Goal: Task Accomplishment & Management: Use online tool/utility

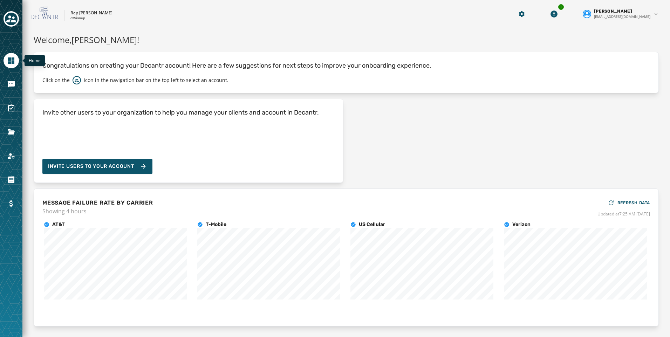
click at [10, 61] on icon "Navigate to Home" at bounding box center [11, 60] width 8 height 8
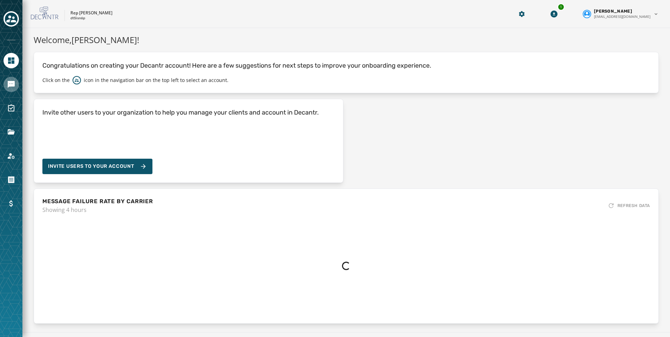
click at [10, 79] on link "Navigate to Messaging" at bounding box center [11, 84] width 15 height 15
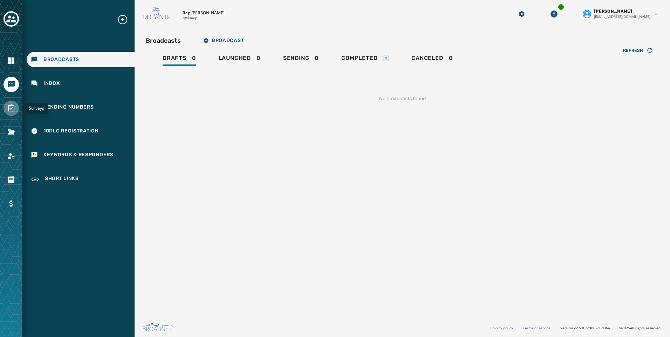
click at [11, 110] on icon "Navigate to Surveys" at bounding box center [11, 108] width 8 height 8
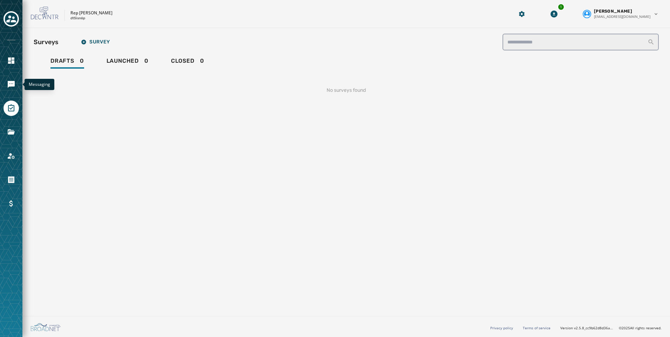
click at [14, 111] on icon "Navigate to Surveys" at bounding box center [11, 108] width 6 height 7
click at [13, 87] on icon "Navigate to Messaging" at bounding box center [11, 84] width 8 height 8
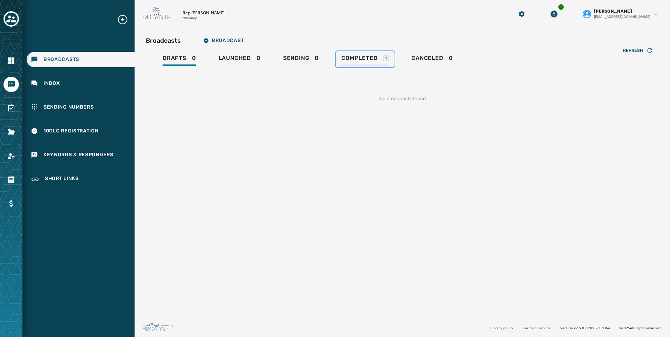
click at [365, 59] on span "Completed" at bounding box center [360, 58] width 36 height 7
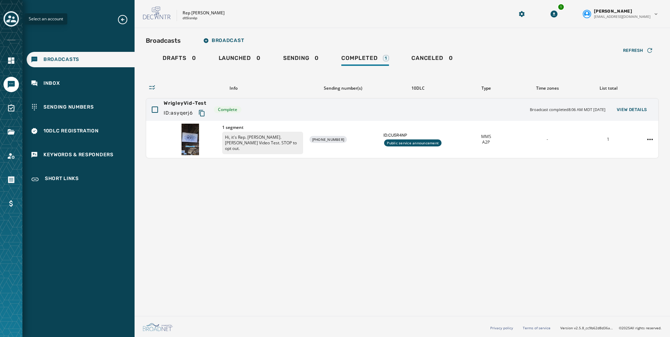
click at [11, 16] on icon "Toggle account select drawer" at bounding box center [11, 19] width 10 height 10
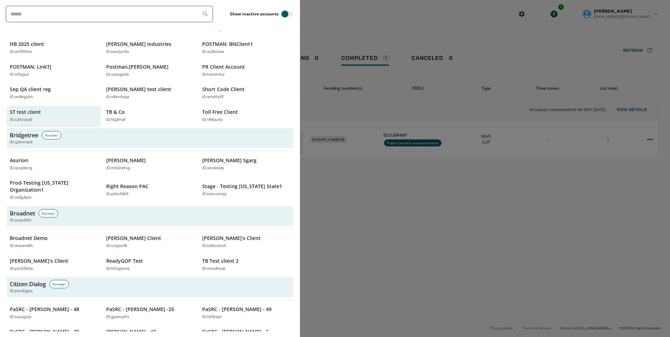
scroll to position [105, 0]
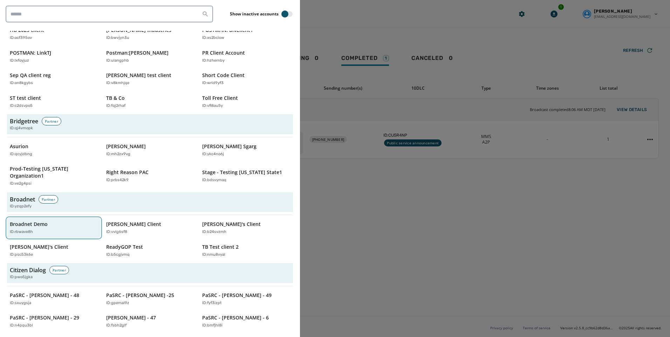
click at [45, 221] on p "Broadnet Demo" at bounding box center [29, 224] width 38 height 7
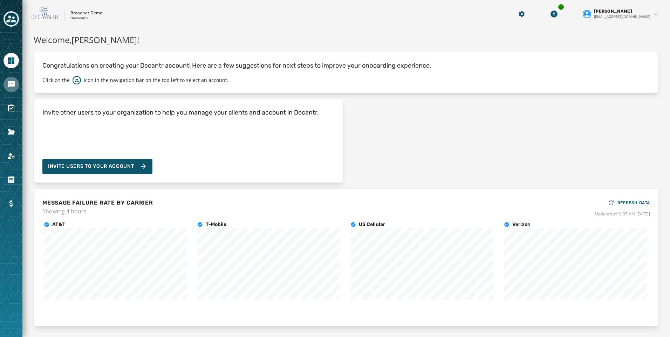
click at [13, 85] on icon "Navigate to Messaging" at bounding box center [11, 84] width 7 height 7
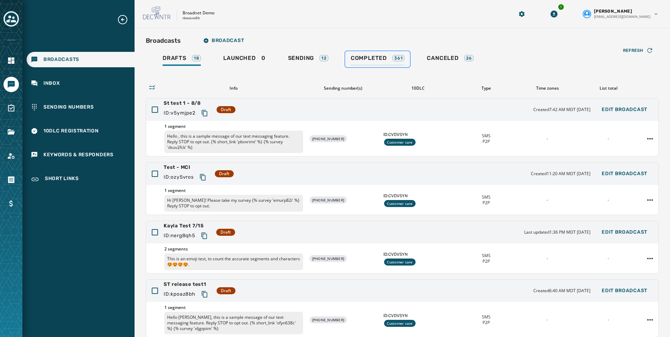
click at [359, 56] on span "Completed" at bounding box center [369, 58] width 36 height 7
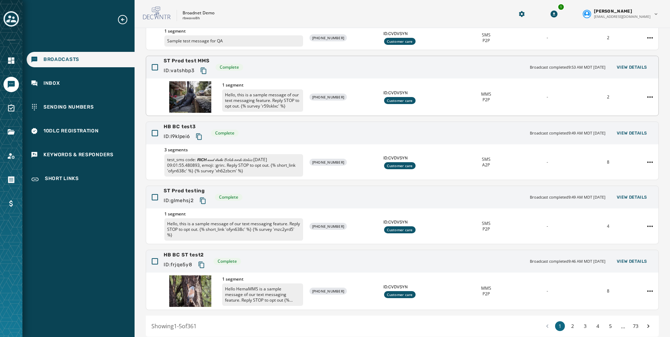
scroll to position [124, 0]
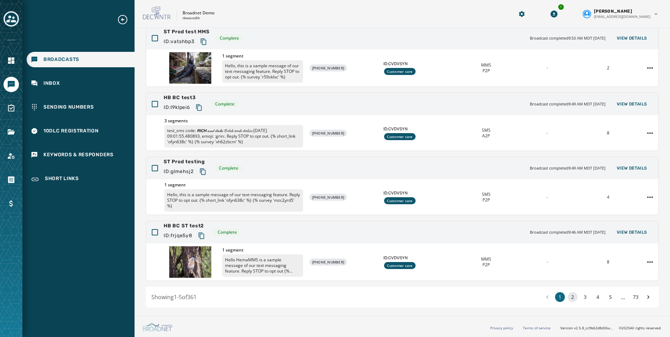
click at [568, 300] on button "2" at bounding box center [573, 297] width 10 height 10
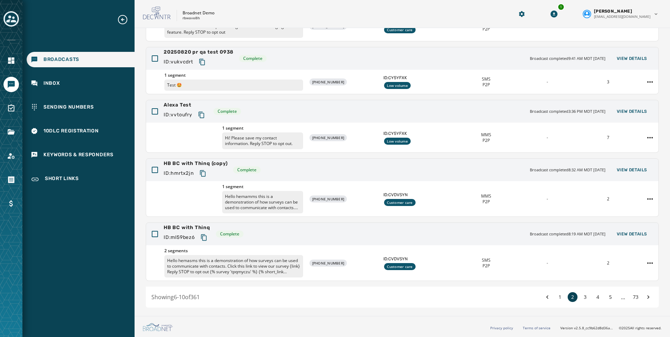
scroll to position [75, 0]
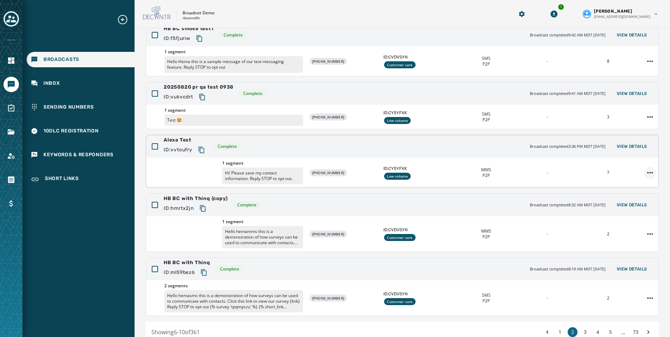
click at [647, 173] on html "Broadcasts Inbox Sending Numbers 10DLC Registration Keywords & Responders Short…" at bounding box center [335, 168] width 670 height 337
click at [628, 149] on html "Broadcasts Inbox Sending Numbers 10DLC Registration Keywords & Responders Short…" at bounding box center [335, 168] width 670 height 337
click at [626, 144] on span "View Details" at bounding box center [632, 147] width 31 height 6
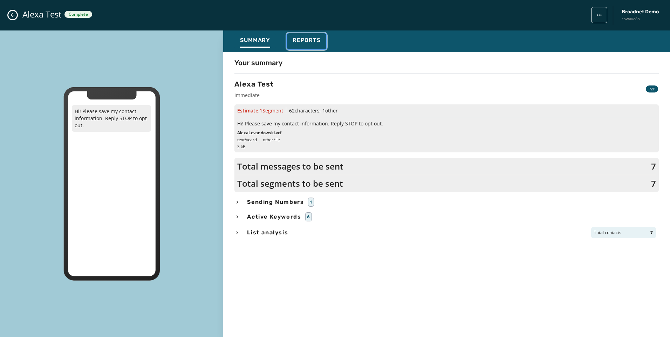
click at [299, 41] on span "Reports" at bounding box center [307, 40] width 28 height 7
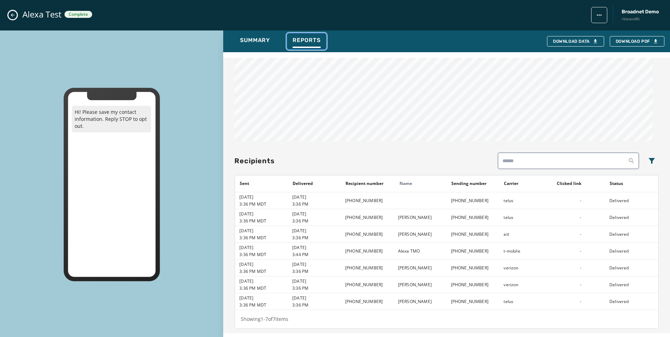
scroll to position [369, 0]
drag, startPoint x: 381, startPoint y: 252, endPoint x: 350, endPoint y: 253, distance: 30.5
click at [350, 253] on td "[PHONE_NUMBER]" at bounding box center [367, 250] width 53 height 17
copy td "[PHONE_NUMBER]"
click at [11, 15] on icon "Close admin drawer" at bounding box center [13, 15] width 4 height 4
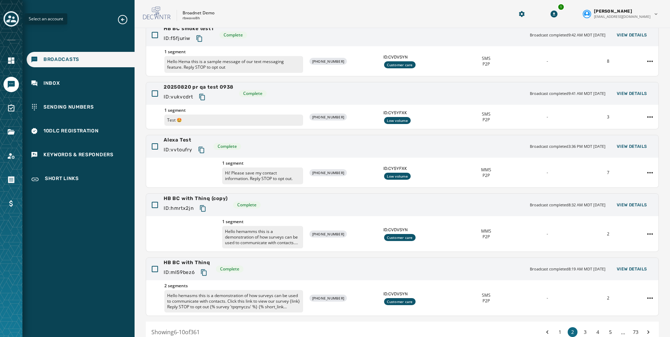
click at [12, 17] on icon "Toggle account select drawer" at bounding box center [11, 19] width 10 height 10
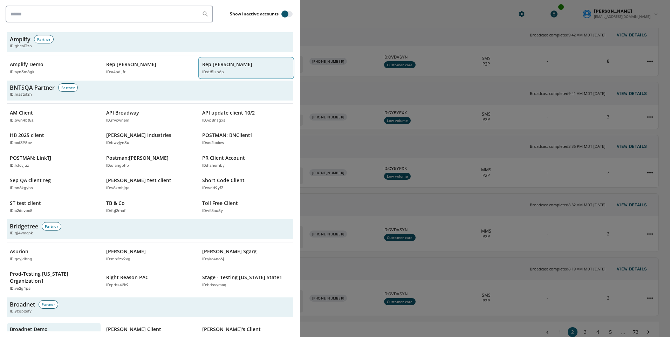
click at [202, 64] on p "Rep [PERSON_NAME]" at bounding box center [227, 64] width 50 height 7
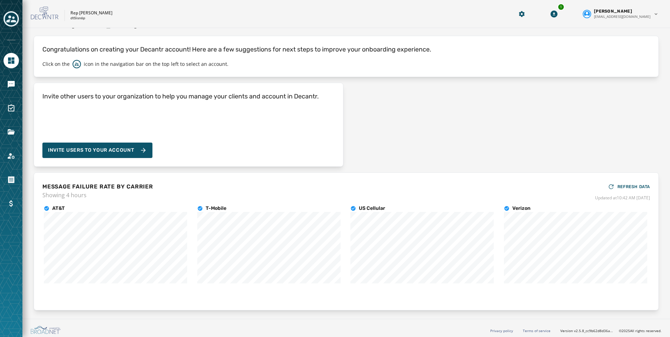
scroll to position [19, 0]
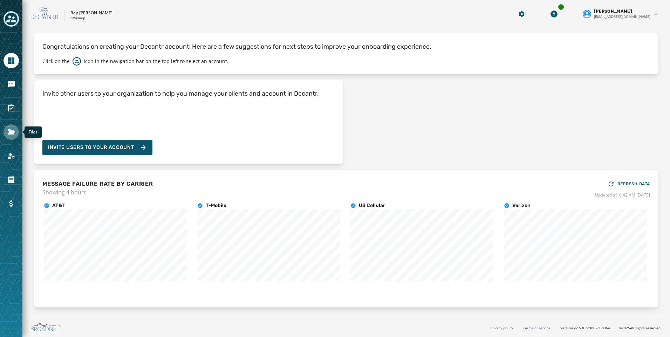
click at [11, 130] on icon "Navigate to Files" at bounding box center [11, 131] width 7 height 5
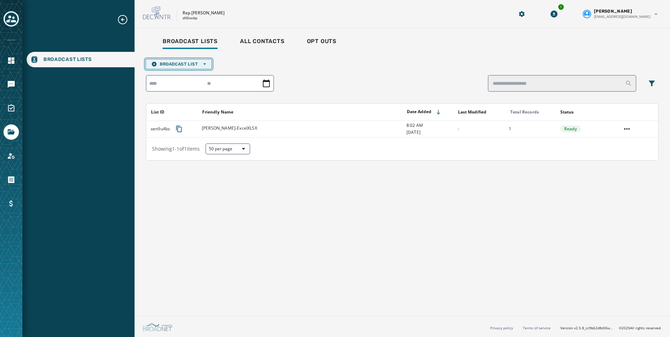
click at [188, 61] on button "Broadcast List Open options" at bounding box center [179, 64] width 67 height 11
click at [188, 73] on span "Upload List" at bounding box center [178, 75] width 55 height 6
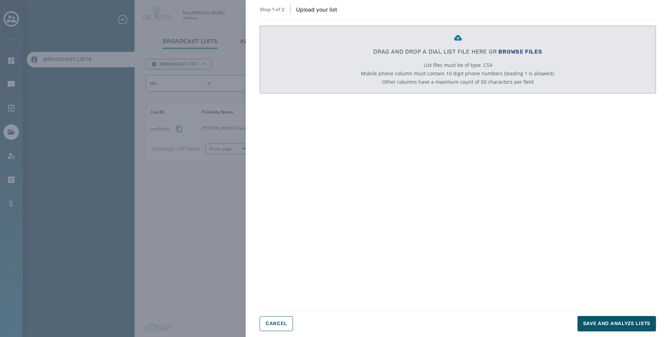
click at [513, 50] on span "BROWSE FILES" at bounding box center [521, 51] width 44 height 7
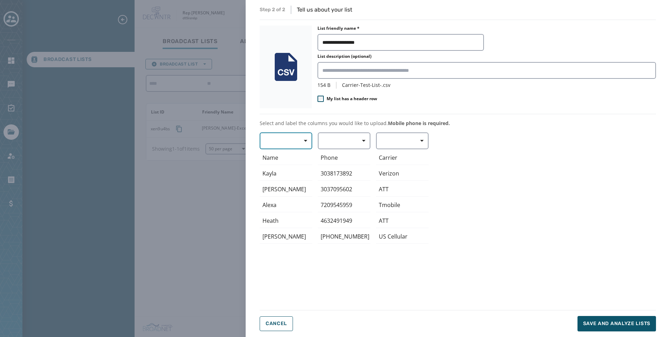
click at [281, 141] on button "button" at bounding box center [286, 141] width 53 height 17
click at [297, 180] on span "First Name" at bounding box center [284, 182] width 32 height 7
click at [335, 141] on button "button" at bounding box center [344, 141] width 53 height 17
click at [348, 159] on span "Mobile Phone" at bounding box center [342, 157] width 32 height 7
click at [423, 140] on icon "button" at bounding box center [422, 141] width 4 height 4
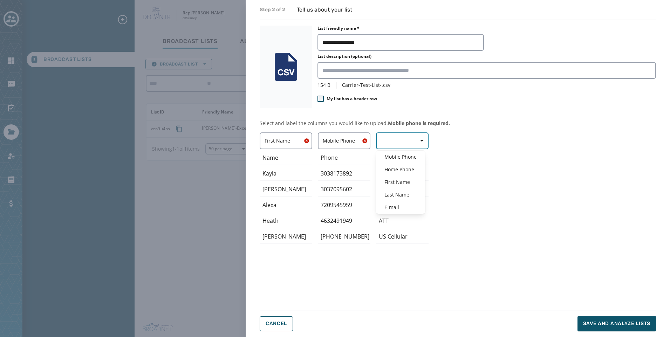
click at [423, 140] on icon "button" at bounding box center [422, 141] width 4 height 4
drag, startPoint x: 614, startPoint y: 322, endPoint x: 424, endPoint y: 35, distance: 344.3
click at [424, 35] on div "**********" at bounding box center [458, 169] width 397 height 326
click at [422, 42] on input "**********" at bounding box center [401, 42] width 167 height 17
type input "**********"
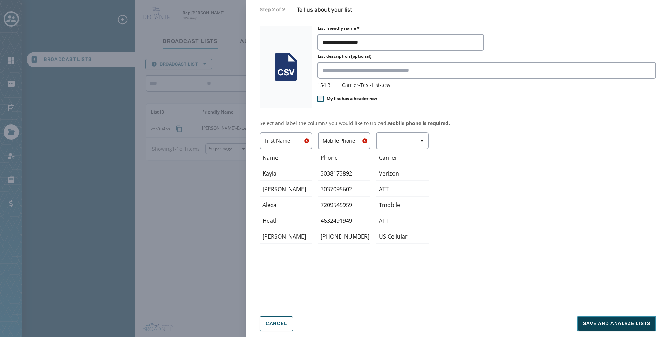
click at [621, 323] on span "Save and analyze lists" at bounding box center [617, 324] width 67 height 7
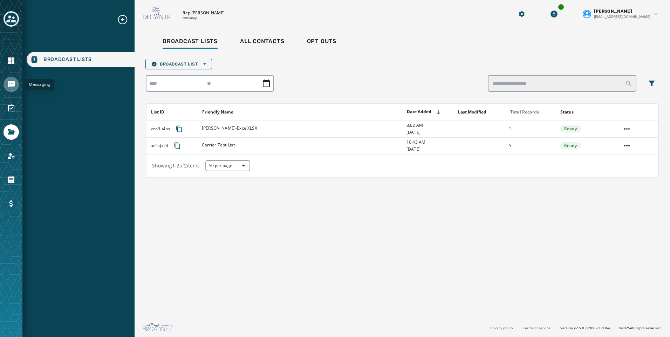
click at [15, 82] on icon "Navigate to Messaging" at bounding box center [11, 84] width 8 height 8
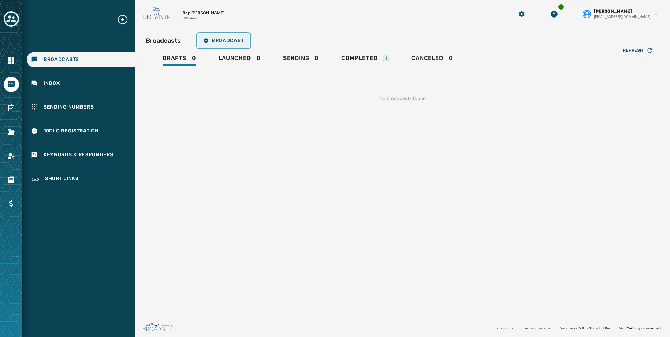
click at [207, 42] on icon "button" at bounding box center [206, 40] width 5 height 5
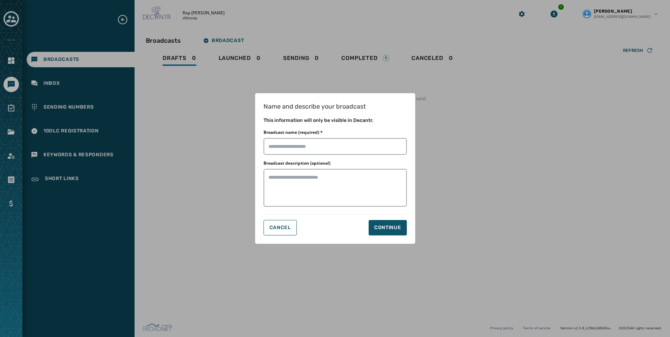
click at [336, 156] on div "Name and describe your broadcast This information will only be visible in Decan…" at bounding box center [335, 168] width 161 height 151
click at [321, 141] on input "Broadcast name (required) *" at bounding box center [335, 146] width 143 height 17
type input "**********"
click at [382, 231] on div "Continue" at bounding box center [388, 227] width 27 height 7
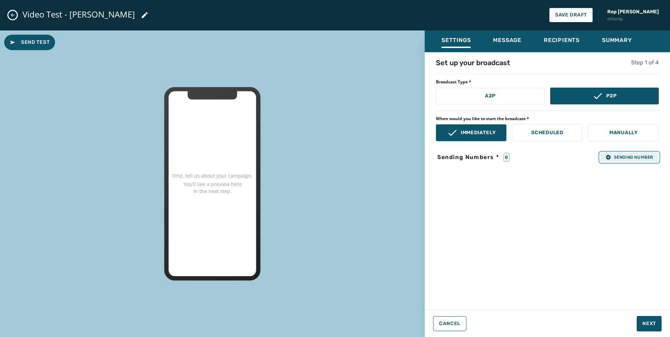
click at [627, 162] on button "Sending Number" at bounding box center [629, 158] width 59 height 10
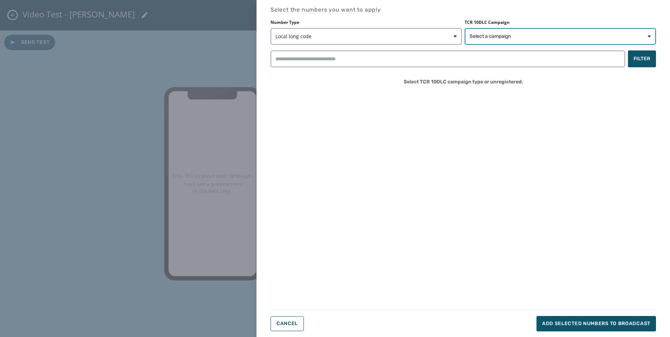
click at [519, 39] on span "Select a campaign" at bounding box center [561, 36] width 182 height 7
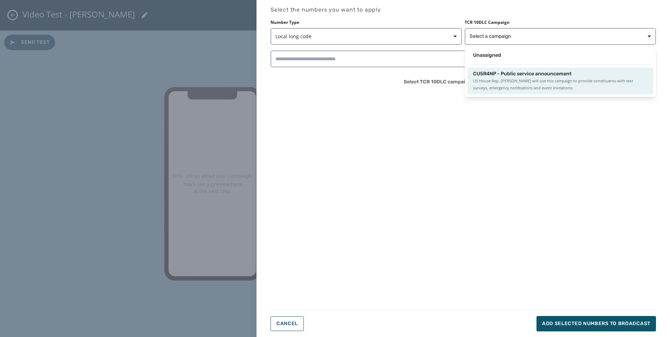
click at [512, 70] on span "CU5R4NP - Public service announcement" at bounding box center [522, 73] width 99 height 7
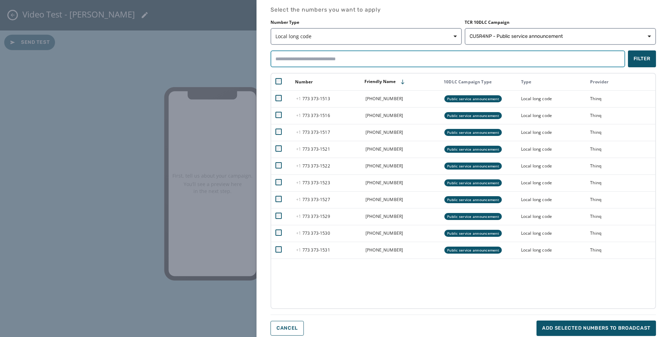
drag, startPoint x: 442, startPoint y: 60, endPoint x: 435, endPoint y: 64, distance: 8.1
click at [442, 60] on input "search" at bounding box center [448, 58] width 355 height 17
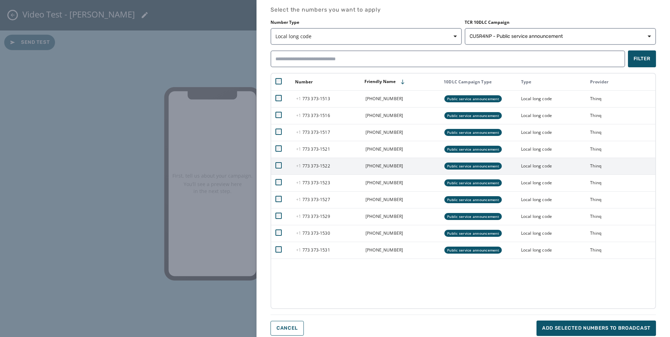
drag, startPoint x: 392, startPoint y: 285, endPoint x: 309, endPoint y: 163, distance: 148.1
click at [390, 281] on div "Bulk Select Numbers Enter how many sending numbers you want to provision from y…" at bounding box center [464, 191] width 386 height 236
click at [602, 323] on button "Add selected numbers to broadcast" at bounding box center [597, 328] width 120 height 15
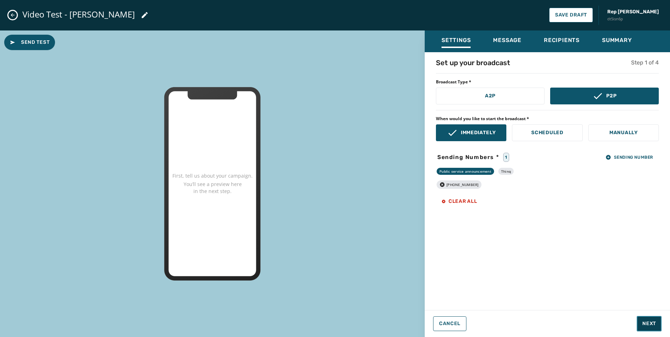
click at [648, 325] on span "Next" at bounding box center [650, 324] width 14 height 7
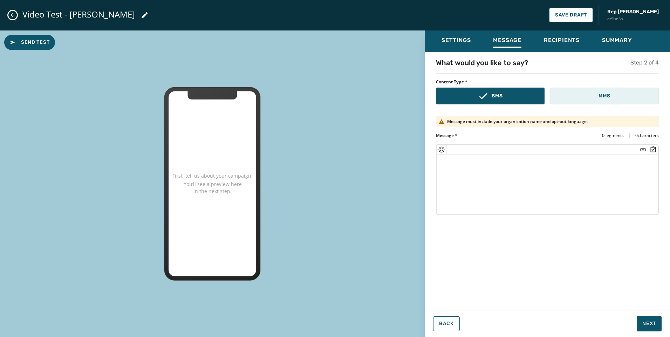
click at [591, 95] on button "MMS" at bounding box center [605, 96] width 109 height 17
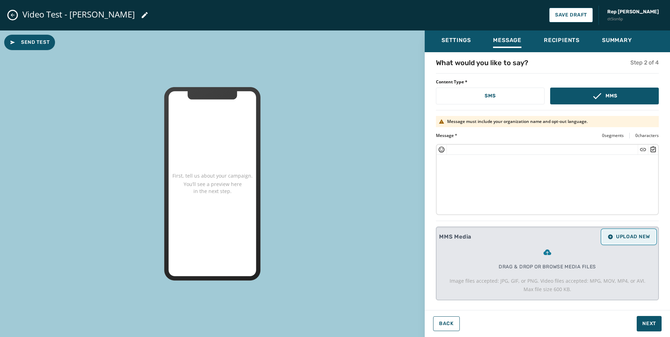
click at [644, 236] on span "Upload New" at bounding box center [629, 237] width 42 height 6
click at [623, 237] on span "Upload New" at bounding box center [629, 237] width 42 height 6
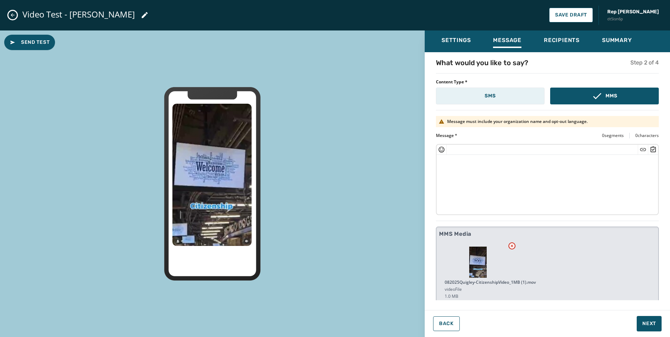
click at [491, 102] on button "SMS" at bounding box center [490, 96] width 109 height 17
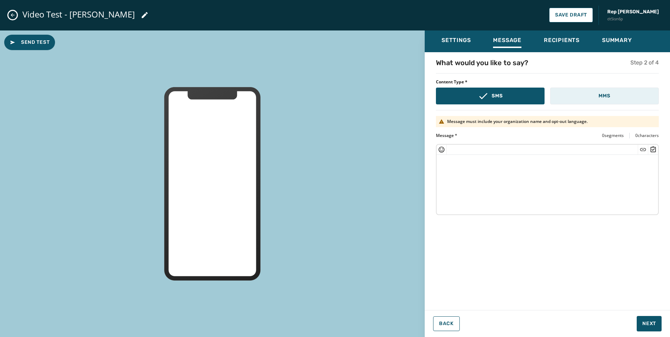
click at [578, 98] on button "MMS" at bounding box center [605, 96] width 109 height 17
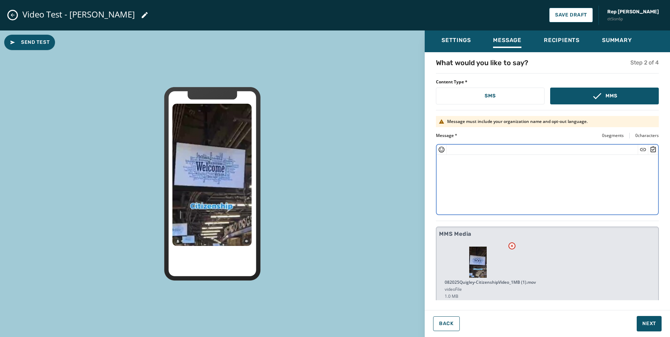
click at [496, 188] on textarea at bounding box center [548, 184] width 222 height 58
type textarea "**********"
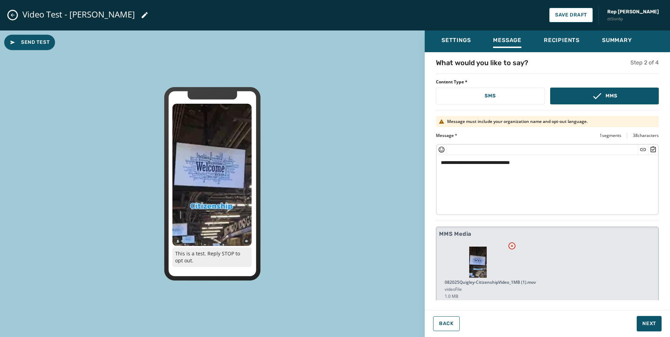
click at [436, 158] on div "**********" at bounding box center [547, 179] width 223 height 71
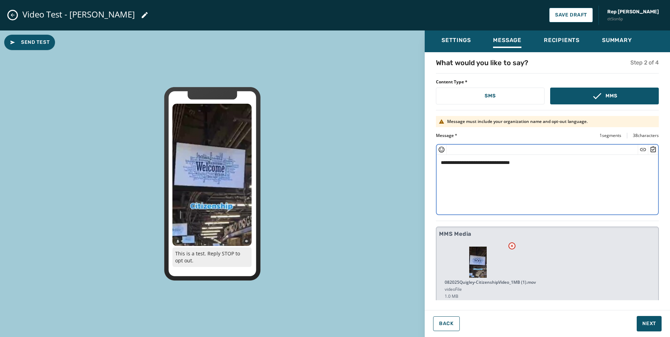
drag, startPoint x: 441, startPoint y: 159, endPoint x: 469, endPoint y: 160, distance: 28.1
click at [469, 160] on textarea "**********" at bounding box center [545, 184] width 216 height 58
click at [490, 174] on textarea "**********" at bounding box center [545, 184] width 216 height 58
click at [443, 164] on textarea "**********" at bounding box center [545, 184] width 216 height 58
drag, startPoint x: 442, startPoint y: 163, endPoint x: 465, endPoint y: 163, distance: 23.1
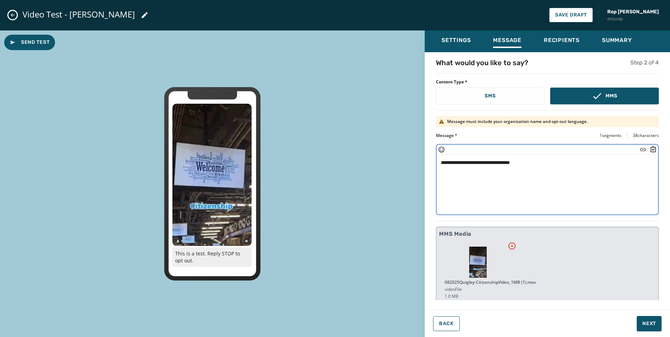
click at [465, 163] on textarea "**********" at bounding box center [545, 184] width 216 height 58
click at [492, 180] on textarea "**********" at bounding box center [545, 184] width 216 height 58
click at [551, 168] on textarea "**********" at bounding box center [545, 184] width 216 height 58
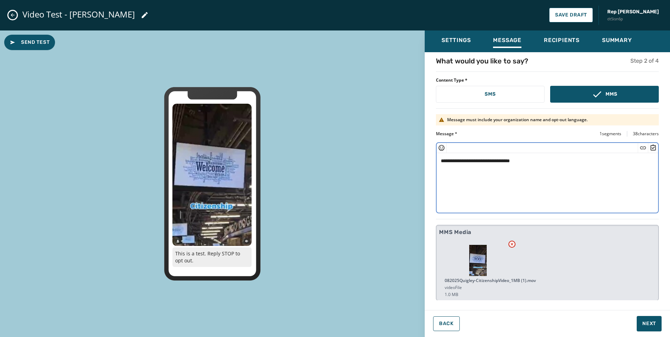
scroll to position [2, 0]
click at [651, 322] on span "Next" at bounding box center [650, 324] width 14 height 7
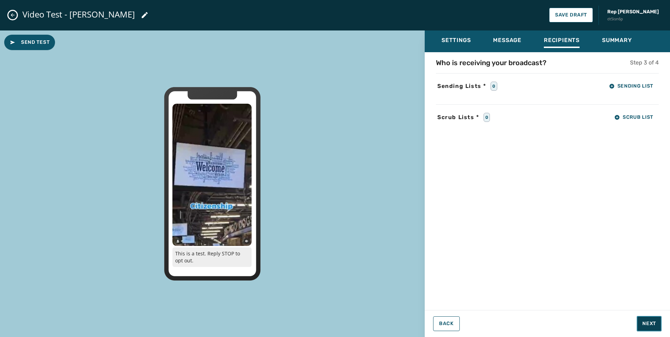
scroll to position [0, 0]
click at [645, 81] on button "Sending List" at bounding box center [631, 86] width 55 height 14
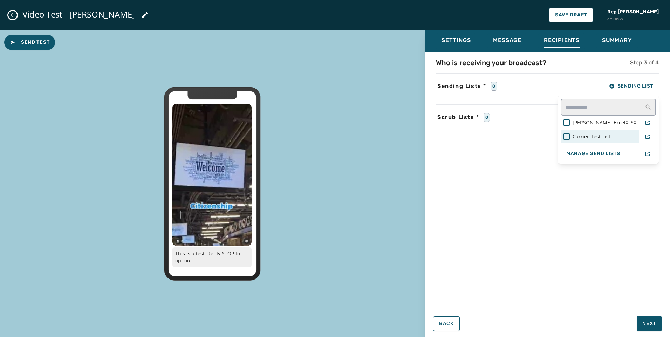
click at [597, 135] on div "Carrier-Test-List-" at bounding box center [600, 136] width 73 height 7
click at [591, 191] on div "Who is receiving your broadcast? Step 3 of 4 Sending Lists * 1 Sending List [PE…" at bounding box center [547, 179] width 245 height 243
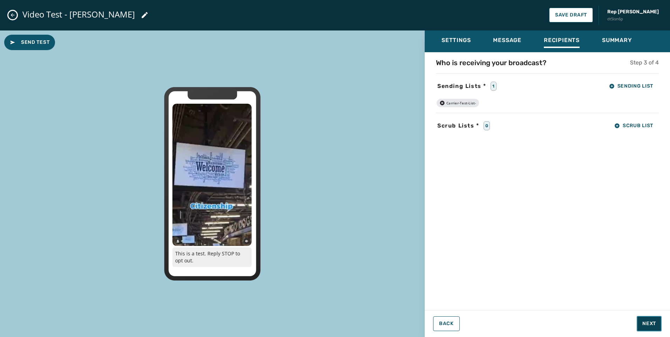
click at [646, 326] on span "Next" at bounding box center [650, 324] width 14 height 7
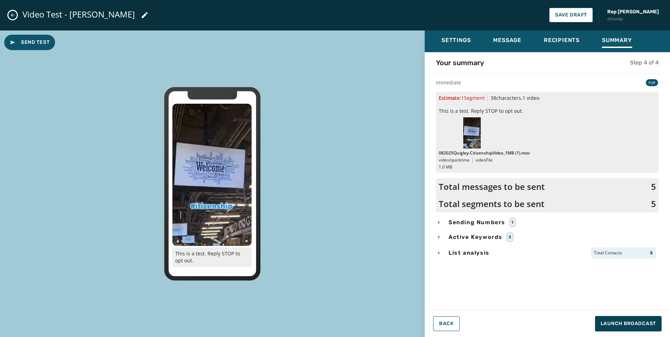
click at [440, 252] on icon "button" at bounding box center [439, 253] width 6 height 6
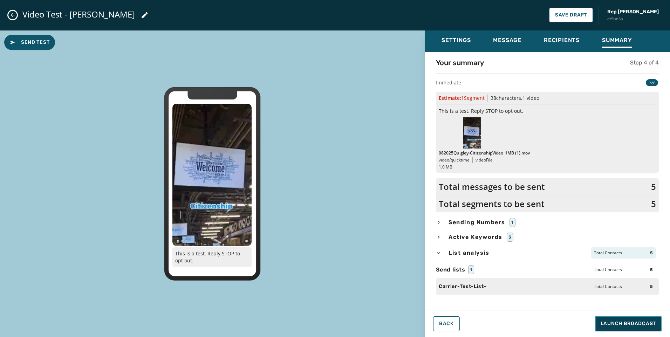
click at [645, 323] on span "Launch Broadcast" at bounding box center [628, 324] width 55 height 7
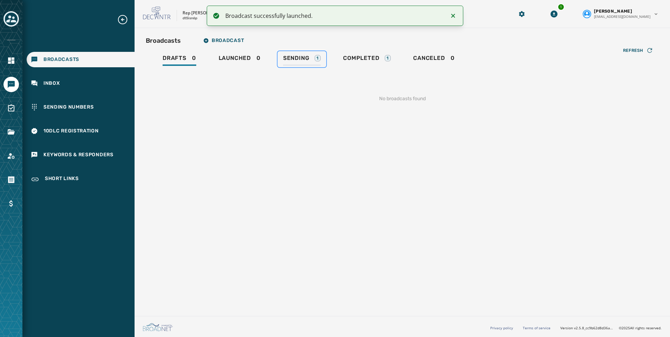
click at [303, 57] on span "Sending" at bounding box center [296, 58] width 26 height 7
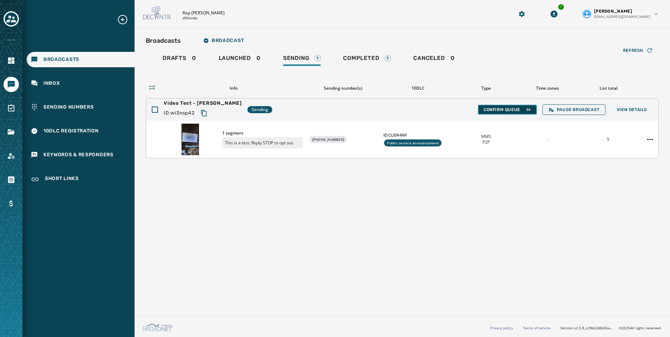
click at [519, 108] on span "Confirm Queue" at bounding box center [508, 110] width 48 height 6
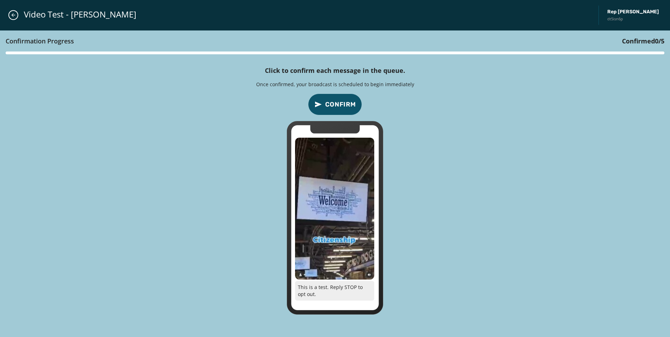
click at [332, 103] on span "Confirm" at bounding box center [340, 105] width 31 height 10
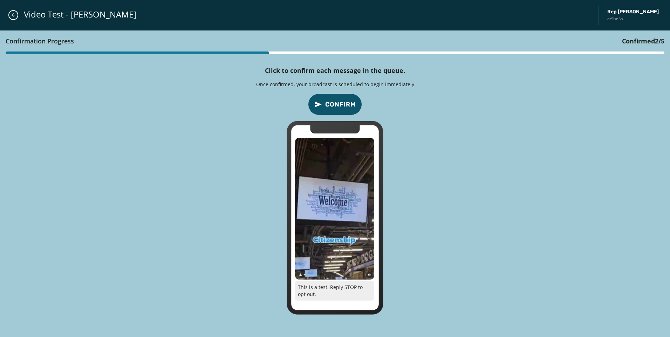
click at [332, 103] on span "Confirm" at bounding box center [340, 105] width 31 height 10
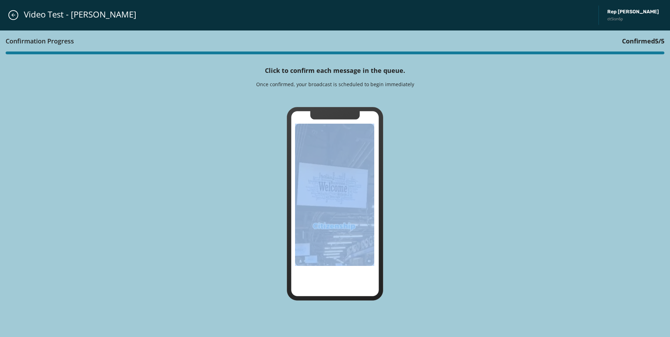
click at [332, 103] on div "Confirmation Progress Confirmed 5 / 5 Click to confirm each message in the queu…" at bounding box center [335, 184] width 670 height 307
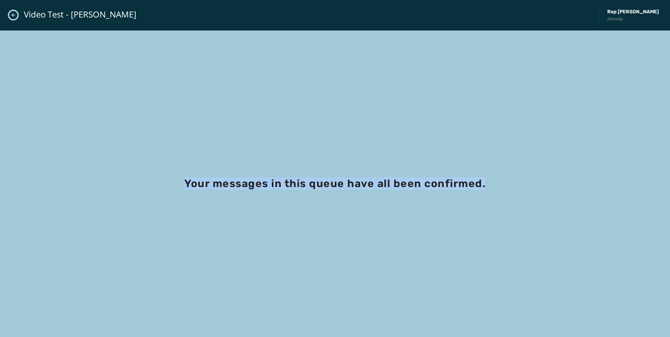
click at [11, 15] on icon "Close admin drawer" at bounding box center [14, 15] width 6 height 6
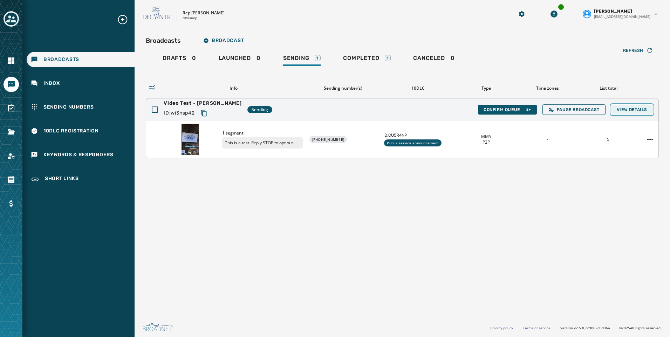
click at [634, 111] on span "View Details" at bounding box center [632, 110] width 31 height 6
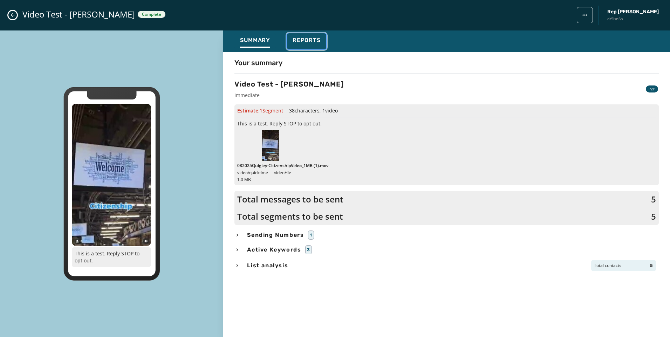
click at [311, 39] on span "Reports" at bounding box center [307, 40] width 28 height 7
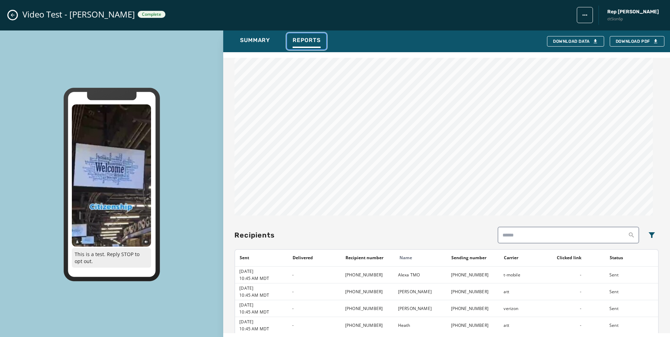
scroll to position [336, 0]
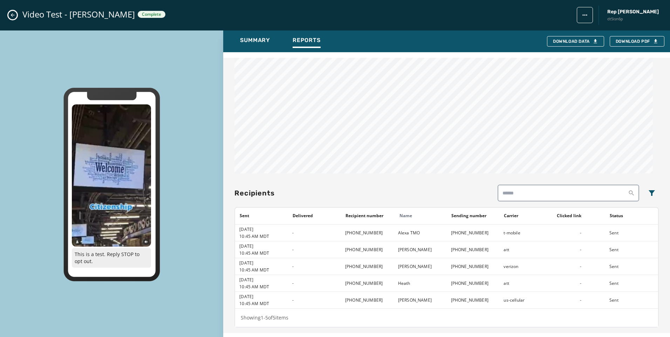
click at [13, 14] on icon "Close admin drawer" at bounding box center [13, 15] width 6 height 6
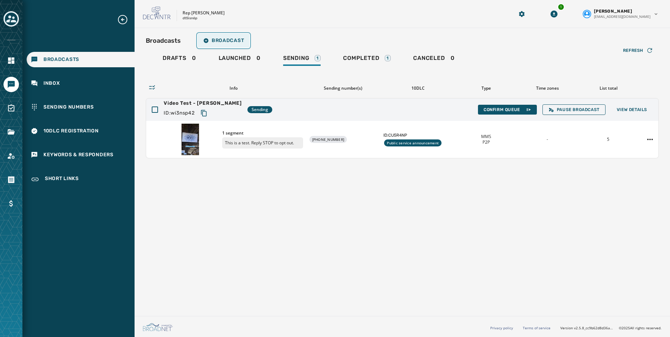
click at [227, 45] on button "Broadcast" at bounding box center [224, 41] width 52 height 14
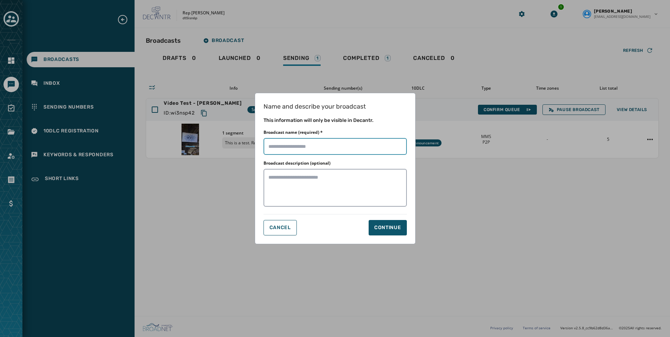
click at [315, 150] on input "Broadcast name (required) *" at bounding box center [335, 146] width 143 height 17
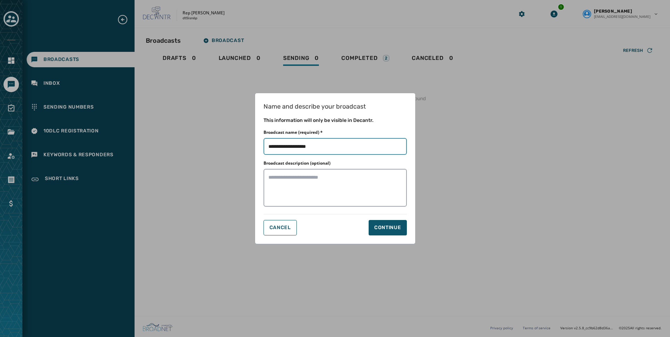
click at [331, 148] on input "Broadcast name (required) *" at bounding box center [335, 146] width 143 height 17
drag, startPoint x: 299, startPoint y: 147, endPoint x: 315, endPoint y: 146, distance: 15.4
click at [315, 146] on input "Broadcast name (required) *" at bounding box center [335, 146] width 143 height 17
type input "**********"
click at [320, 189] on textarea "Broadcast description (optional)" at bounding box center [335, 188] width 143 height 38
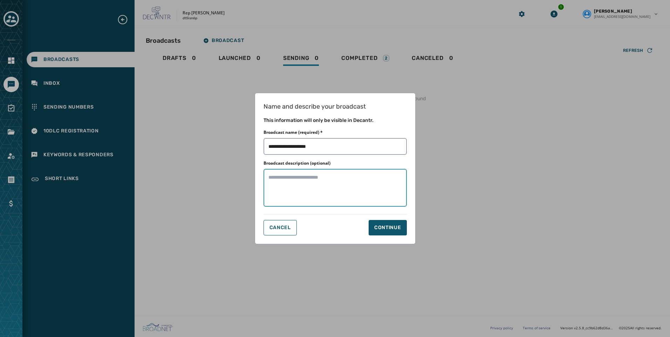
paste textarea "*****"
type textarea "*****"
click at [392, 228] on div "Continue" at bounding box center [388, 227] width 27 height 7
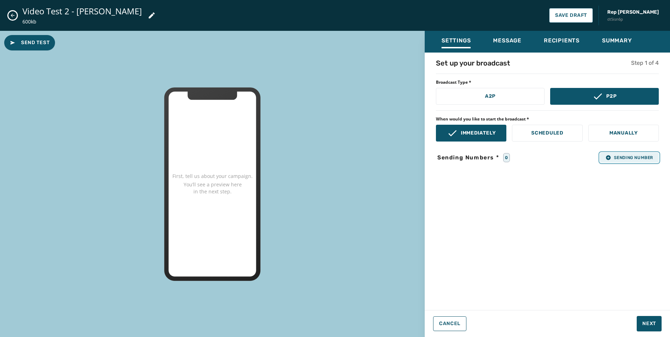
click at [621, 158] on span "Sending Number" at bounding box center [630, 158] width 48 height 6
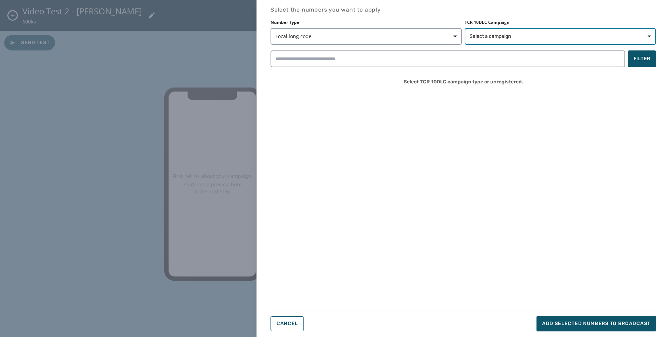
click at [508, 41] on button "Select a campaign" at bounding box center [560, 36] width 191 height 17
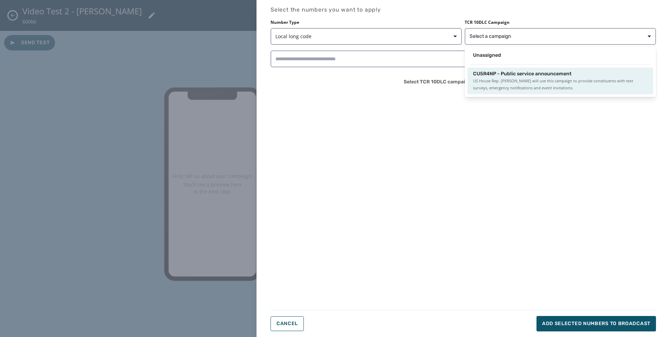
click at [505, 75] on span "CU5R4NP - Public service announcement" at bounding box center [522, 73] width 99 height 7
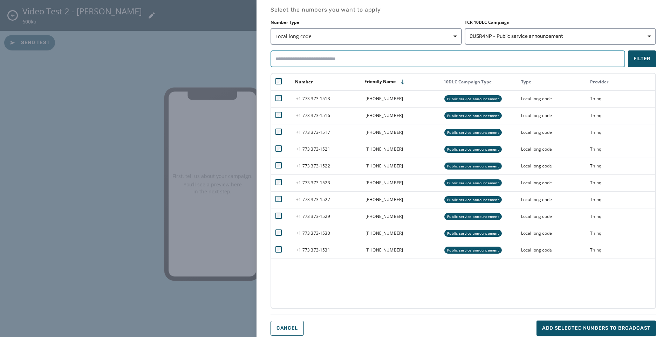
click at [344, 60] on input "search" at bounding box center [448, 58] width 355 height 17
click at [613, 326] on span "Add selected numbers to broadcast" at bounding box center [596, 328] width 108 height 7
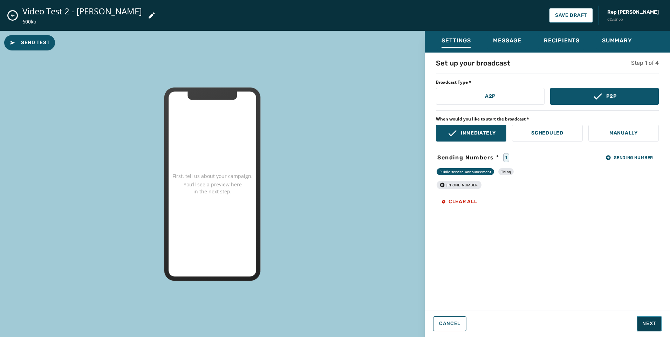
click at [646, 321] on span "Next" at bounding box center [650, 324] width 14 height 7
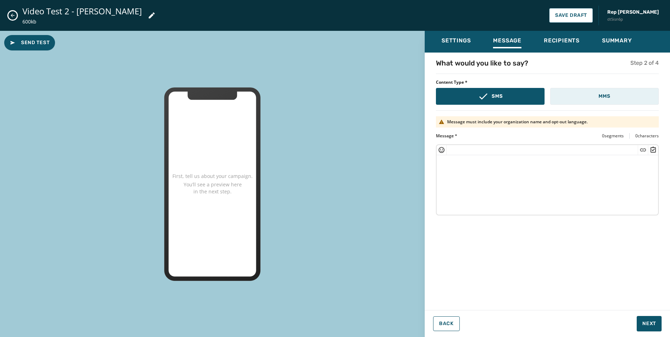
click at [587, 97] on button "MMS" at bounding box center [605, 96] width 109 height 17
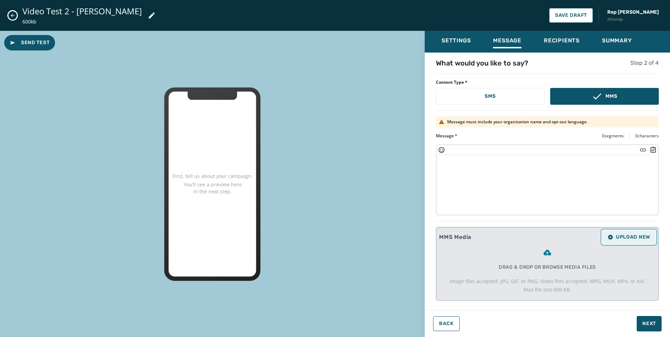
click at [631, 239] on span "Upload New" at bounding box center [629, 238] width 42 height 6
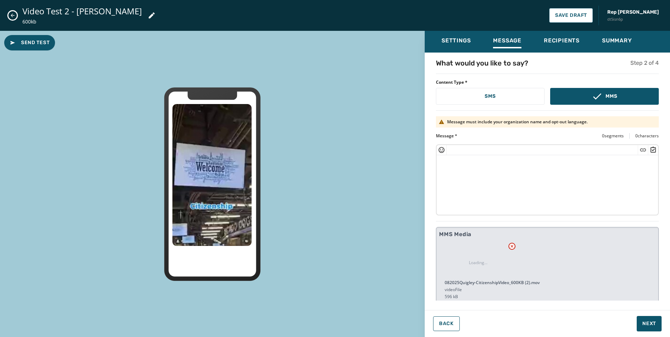
click at [577, 179] on textarea at bounding box center [548, 184] width 222 height 58
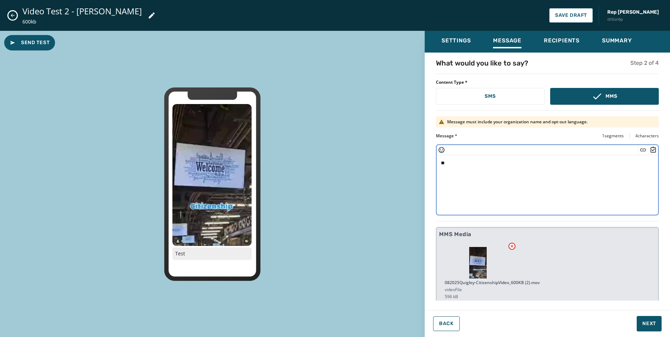
type textarea "*"
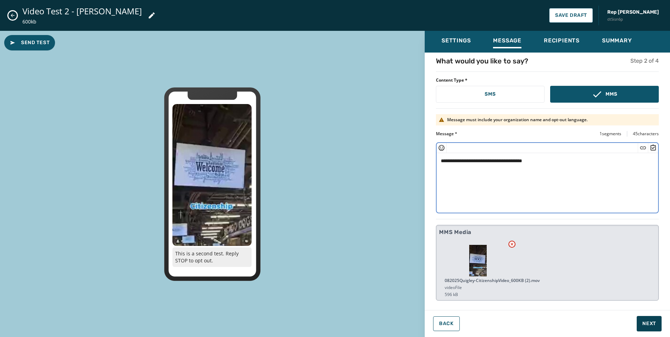
type textarea "**********"
click at [650, 321] on span "Next" at bounding box center [650, 324] width 14 height 7
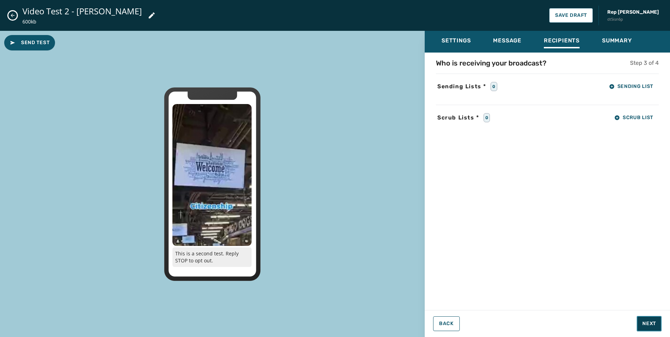
scroll to position [0, 0]
click at [640, 88] on span "Sending List" at bounding box center [631, 87] width 44 height 6
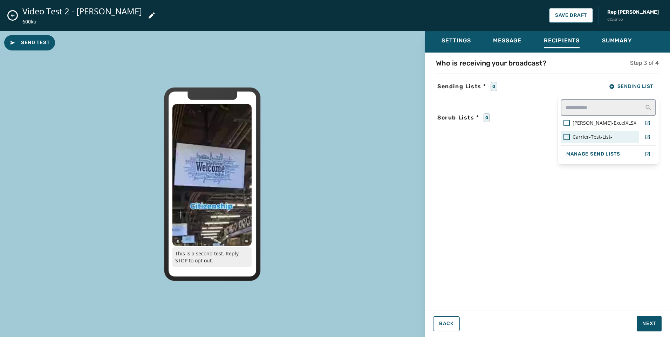
click at [613, 137] on span "Carrier-Test-List-" at bounding box center [593, 137] width 40 height 7
click at [653, 317] on div "Settings Message Recipients Summary Who is receiving your broadcast? Step 3 of …" at bounding box center [547, 181] width 245 height 301
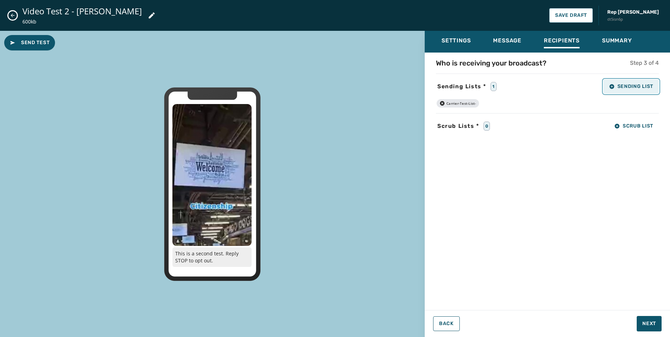
click at [634, 86] on span "Sending List" at bounding box center [631, 87] width 44 height 6
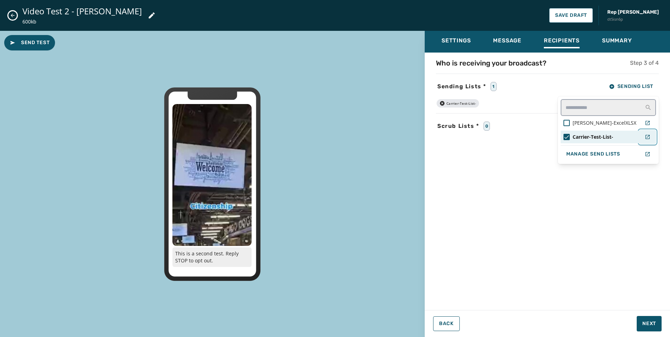
click at [647, 136] on icon "button" at bounding box center [648, 137] width 6 height 6
click at [604, 196] on div "Who is receiving your broadcast? Step 3 of 4 Sending Lists * 1 Sending List [PE…" at bounding box center [547, 179] width 245 height 243
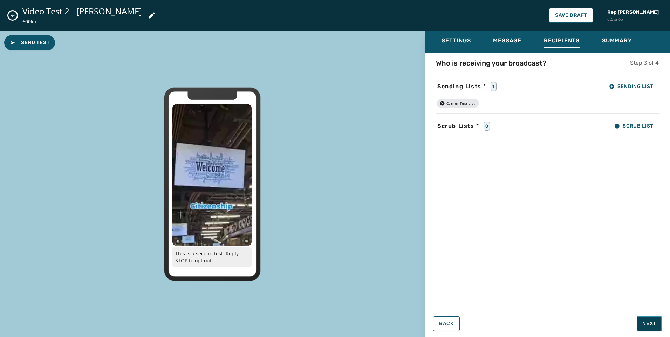
click at [652, 325] on span "Next" at bounding box center [650, 324] width 14 height 7
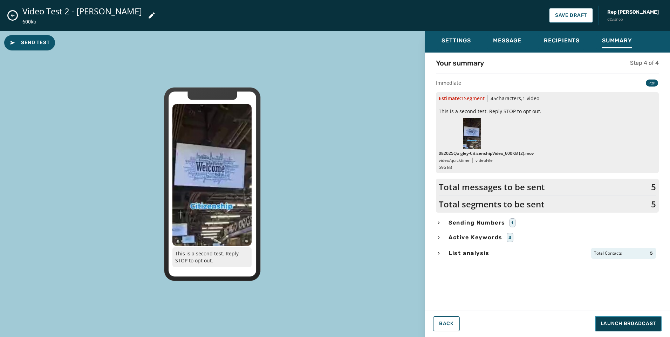
click at [647, 322] on span "Launch Broadcast" at bounding box center [628, 324] width 55 height 7
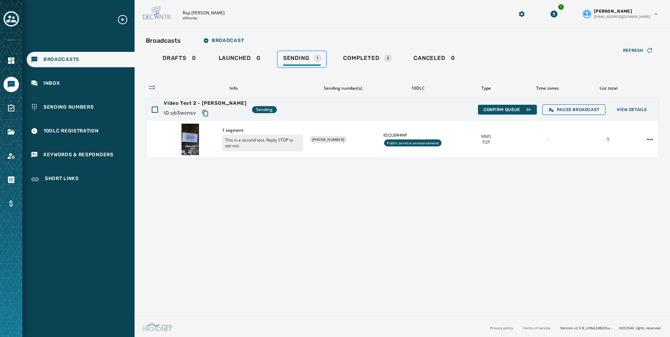
click at [305, 62] on div "Sending 1" at bounding box center [302, 60] width 38 height 11
click at [513, 107] on span "Confirm Queue" at bounding box center [508, 110] width 48 height 6
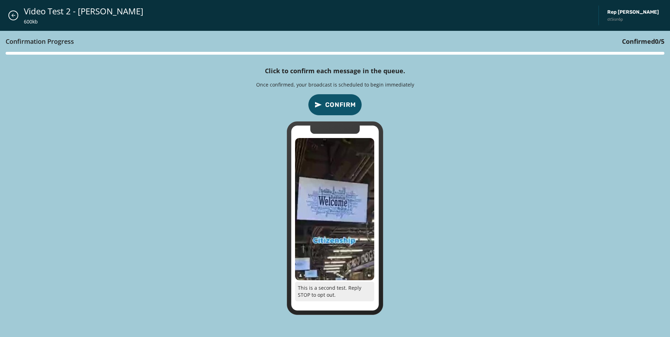
click at [333, 104] on span "Confirm" at bounding box center [340, 105] width 31 height 10
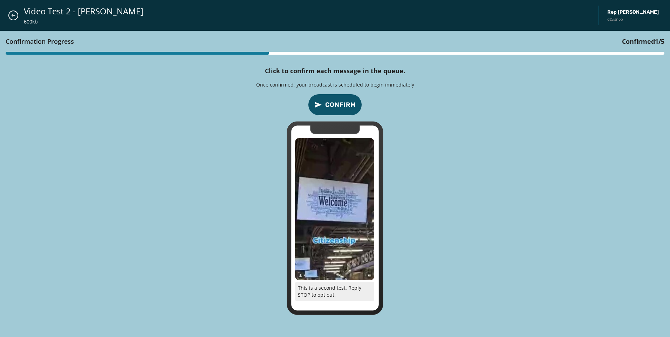
click at [333, 104] on span "Confirm" at bounding box center [340, 105] width 31 height 10
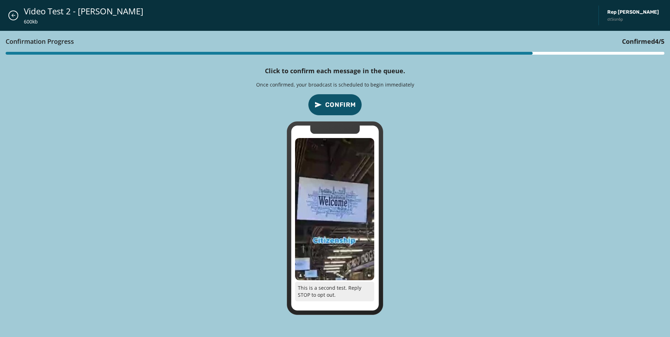
click at [333, 104] on span "Confirm" at bounding box center [340, 105] width 31 height 10
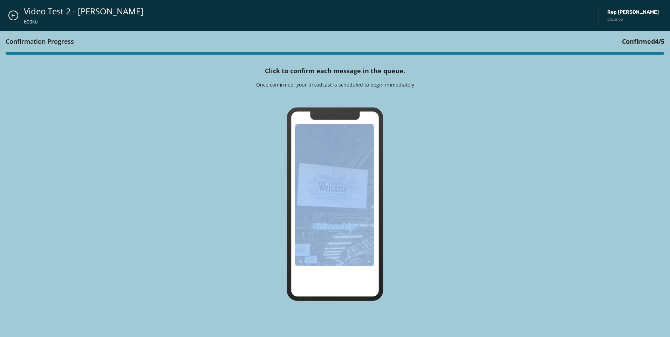
click at [333, 104] on div "Confirmation Progress Confirmed 4 / 5 Click to confirm each message in the queu…" at bounding box center [335, 184] width 670 height 306
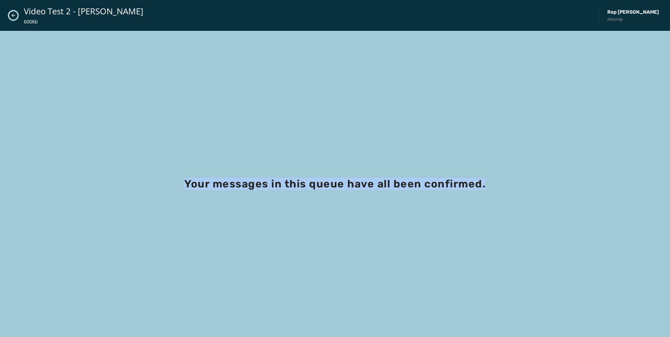
click at [14, 16] on icon "Close admin drawer" at bounding box center [14, 16] width 6 height 6
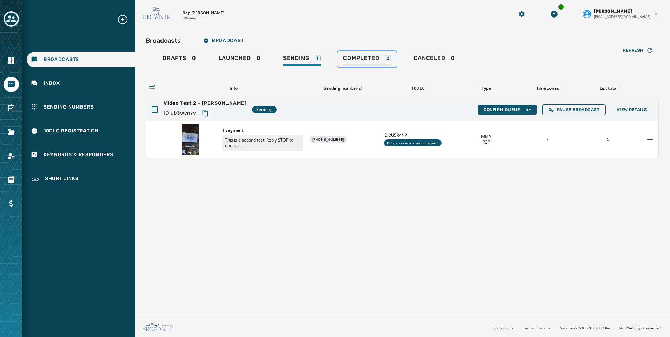
click at [359, 58] on span "Completed" at bounding box center [361, 58] width 36 height 7
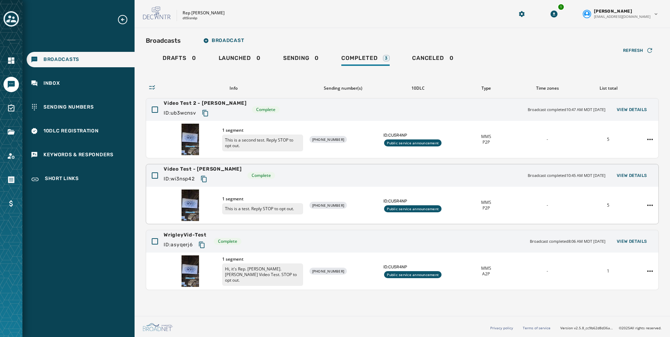
drag, startPoint x: 620, startPoint y: 173, endPoint x: 479, endPoint y: 178, distance: 141.1
click at [477, 179] on div "Video Test - Kayla ID: wi3nsp42 Complete Broadcast completed 10:45 AM MDT [DATE…" at bounding box center [402, 175] width 513 height 22
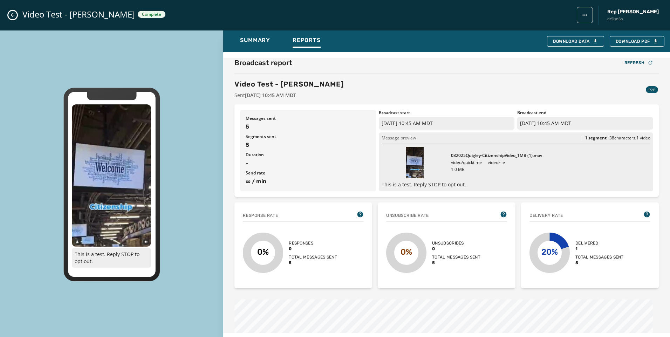
drag, startPoint x: 622, startPoint y: 176, endPoint x: 15, endPoint y: 12, distance: 629.2
click at [15, 12] on button "Close admin drawer" at bounding box center [12, 15] width 8 height 8
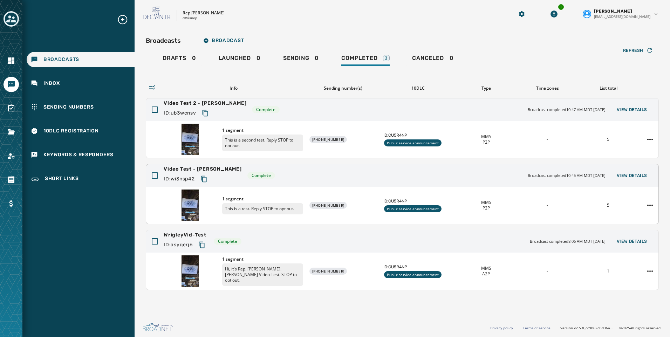
drag, startPoint x: 619, startPoint y: 176, endPoint x: 521, endPoint y: 188, distance: 98.7
click at [521, 188] on div "1 segment This is a test. Reply STOP to opt out. [PHONE_NUMBER] ID: CU5R4NP Pub…" at bounding box center [402, 205] width 513 height 37
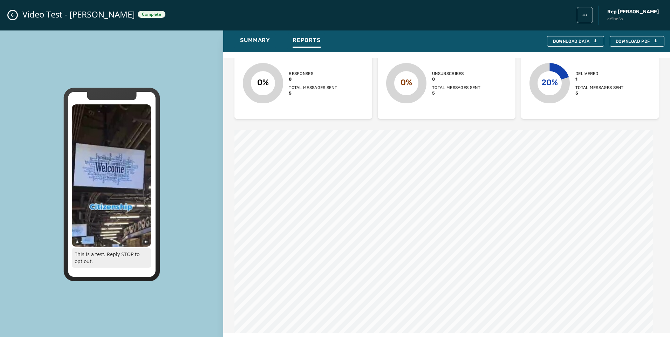
scroll to position [90, 0]
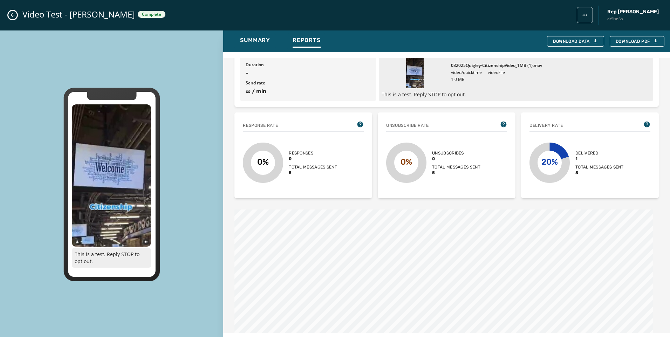
click at [9, 17] on button "Close admin drawer" at bounding box center [12, 15] width 8 height 8
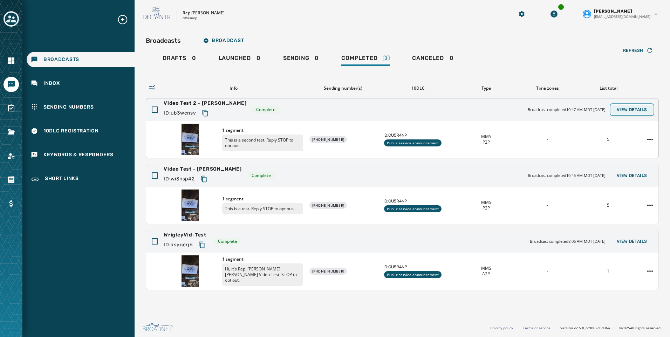
click at [620, 111] on span "View Details" at bounding box center [632, 110] width 31 height 6
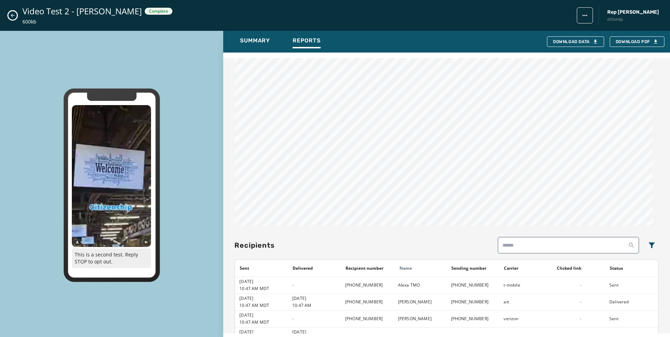
scroll to position [336, 0]
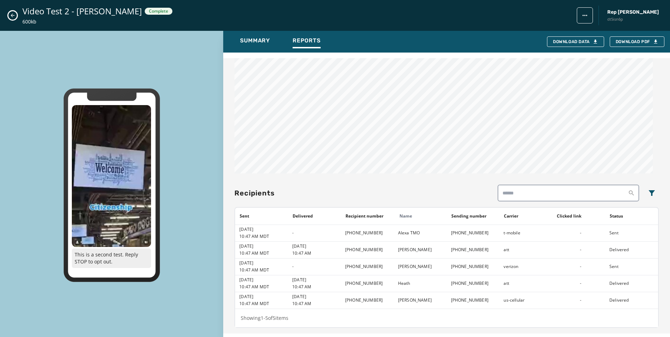
click at [19, 16] on div "Video Test 2 - [PERSON_NAME] Complete 600kb Rep [PERSON_NAME] dt5isn6p" at bounding box center [335, 15] width 670 height 31
click at [12, 16] on icon "Close admin drawer" at bounding box center [13, 16] width 6 height 6
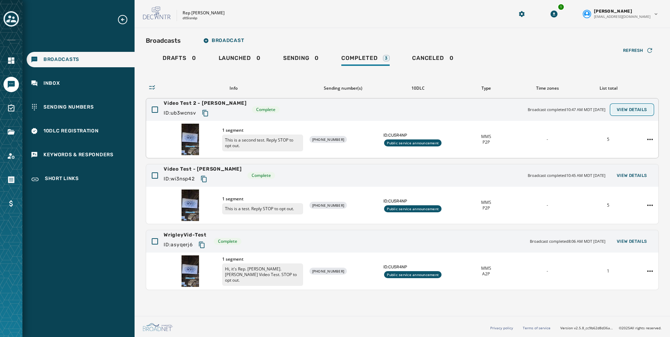
click at [636, 110] on span "View Details" at bounding box center [632, 110] width 31 height 6
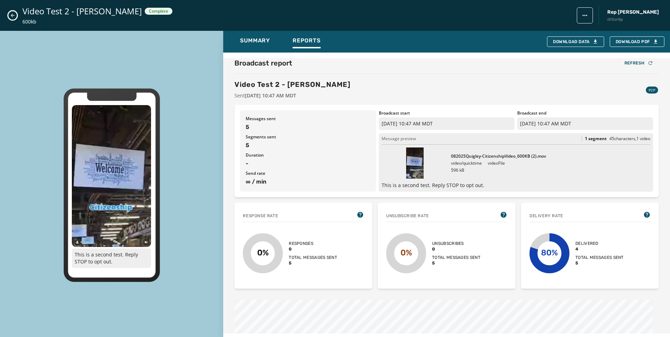
click at [12, 20] on div "Video Test 2 - [PERSON_NAME] Complete 600kb Rep [PERSON_NAME] dt5isn6p" at bounding box center [335, 15] width 670 height 31
click at [17, 12] on div "Video Test 2 - [PERSON_NAME] Complete 600kb Rep [PERSON_NAME] dt5isn6p" at bounding box center [335, 15] width 670 height 31
click at [12, 16] on icon "Close admin drawer" at bounding box center [13, 16] width 4 height 4
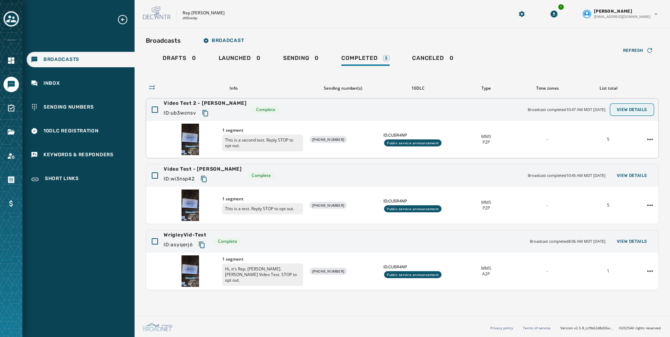
click at [639, 108] on span "View Details" at bounding box center [632, 110] width 31 height 6
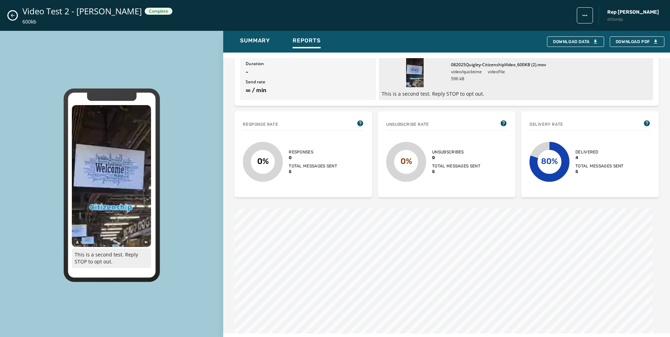
scroll to position [105, 0]
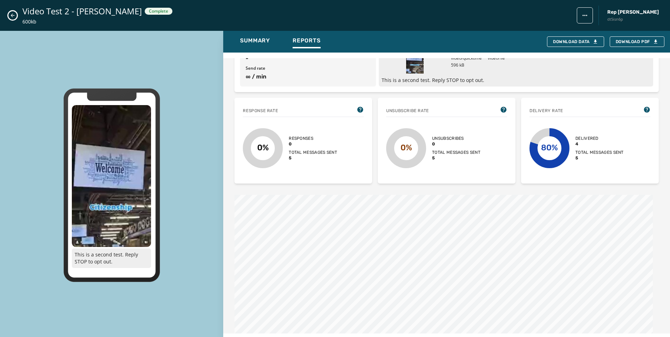
click at [257, 31] on div "Summary Reports Download Data Download PDF" at bounding box center [446, 42] width 447 height 22
click at [259, 41] on span "Summary" at bounding box center [255, 40] width 30 height 7
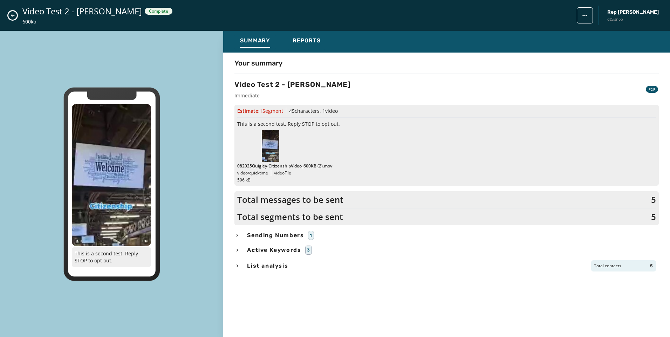
click at [5, 15] on div "Video Test 2 - [PERSON_NAME] Complete 600kb Rep [PERSON_NAME] dt5isn6p" at bounding box center [335, 15] width 670 height 31
click at [12, 16] on icon "Close admin drawer" at bounding box center [13, 16] width 6 height 6
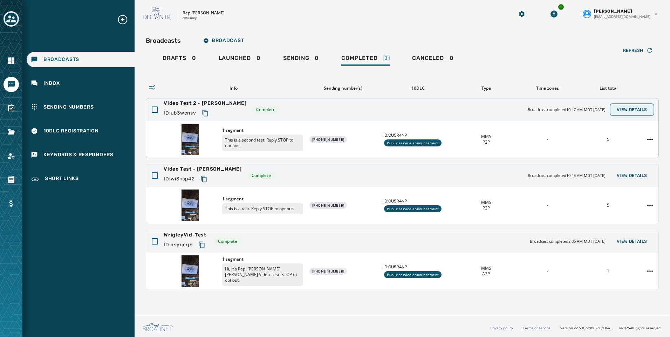
click at [642, 110] on span "View Details" at bounding box center [632, 110] width 31 height 6
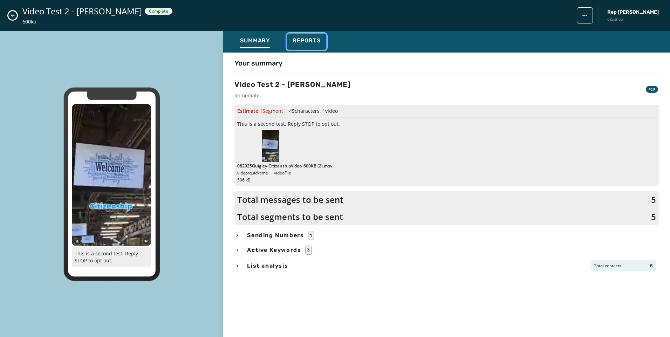
click at [306, 48] on div "Reports" at bounding box center [307, 42] width 28 height 11
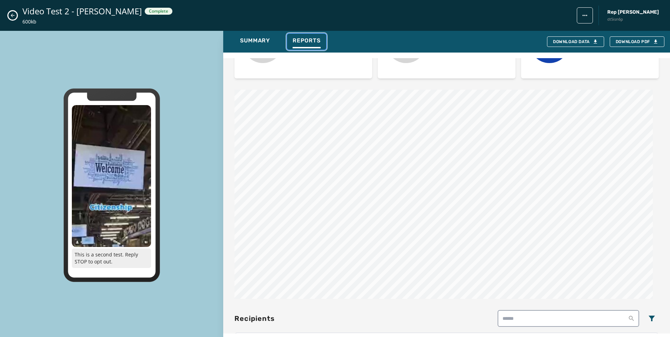
scroll to position [336, 0]
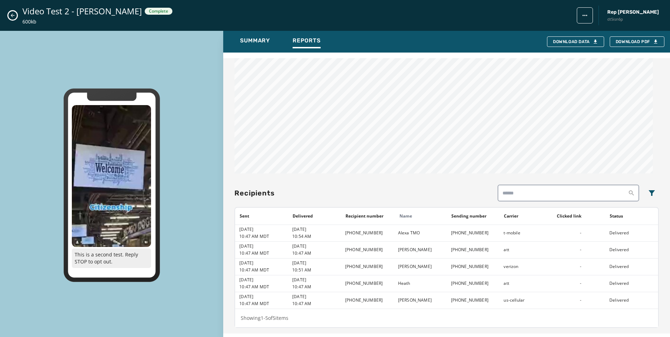
click at [9, 12] on div "Video Test 2 - [PERSON_NAME] Complete 600kb Rep [PERSON_NAME] dt5isn6p" at bounding box center [335, 15] width 670 height 31
click at [13, 13] on icon "Close admin drawer" at bounding box center [13, 16] width 6 height 6
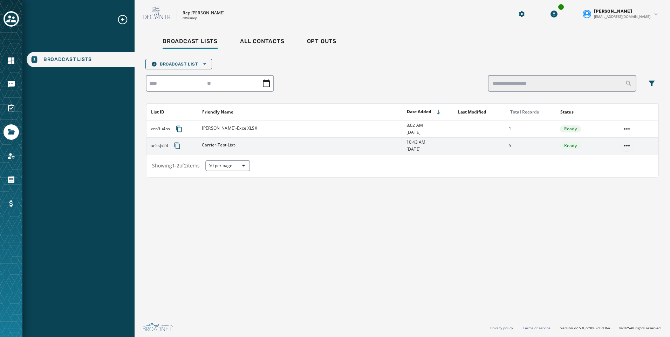
click at [632, 146] on html "Broadcast Lists Skip To Main Content Rep Mike Quigley dt5isn6p 1 Kayla Lloyd kl…" at bounding box center [335, 168] width 670 height 337
click at [621, 156] on div "View List" at bounding box center [628, 159] width 32 height 11
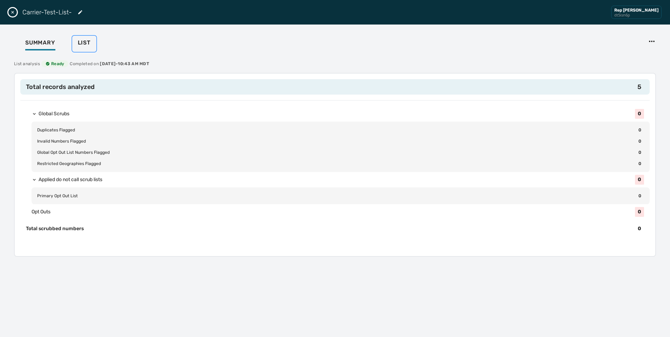
click at [82, 39] on button "List" at bounding box center [84, 44] width 24 height 16
